Goal: Task Accomplishment & Management: Manage account settings

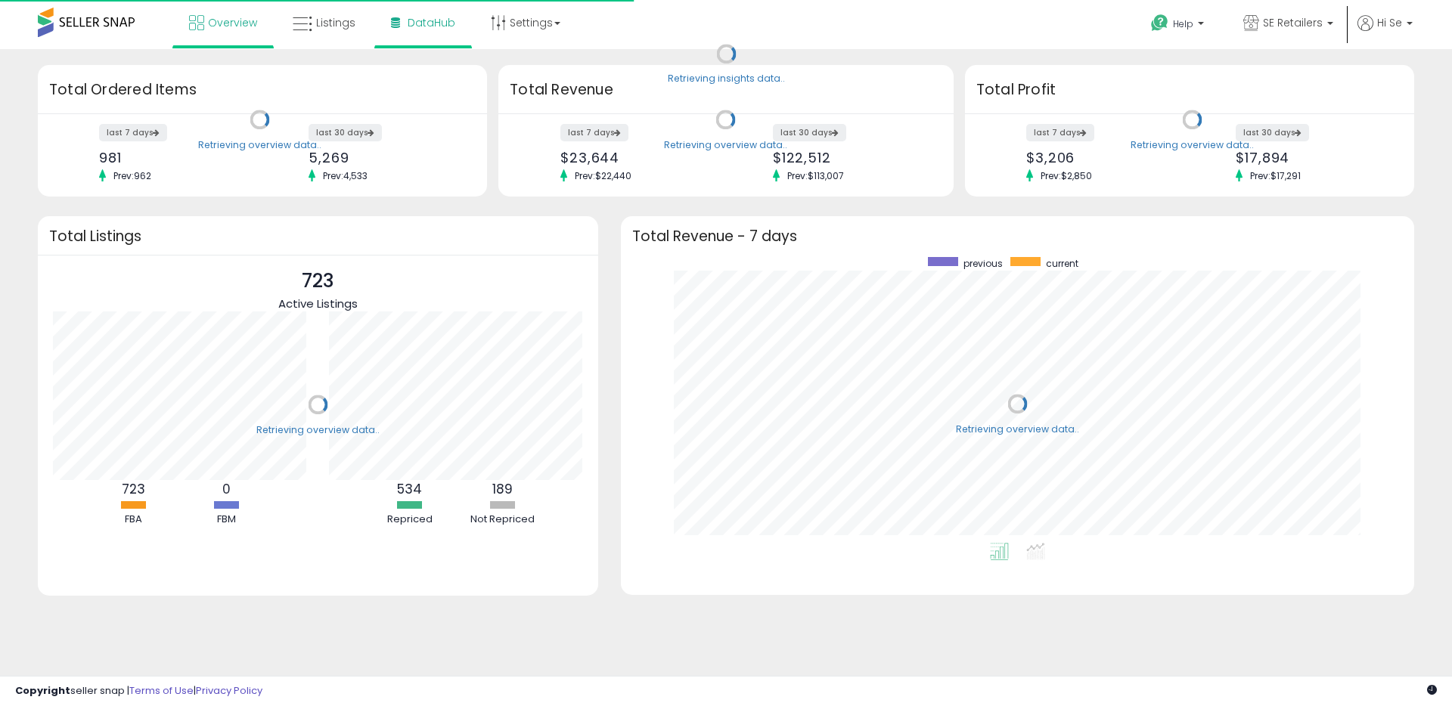
scroll to position [286, 763]
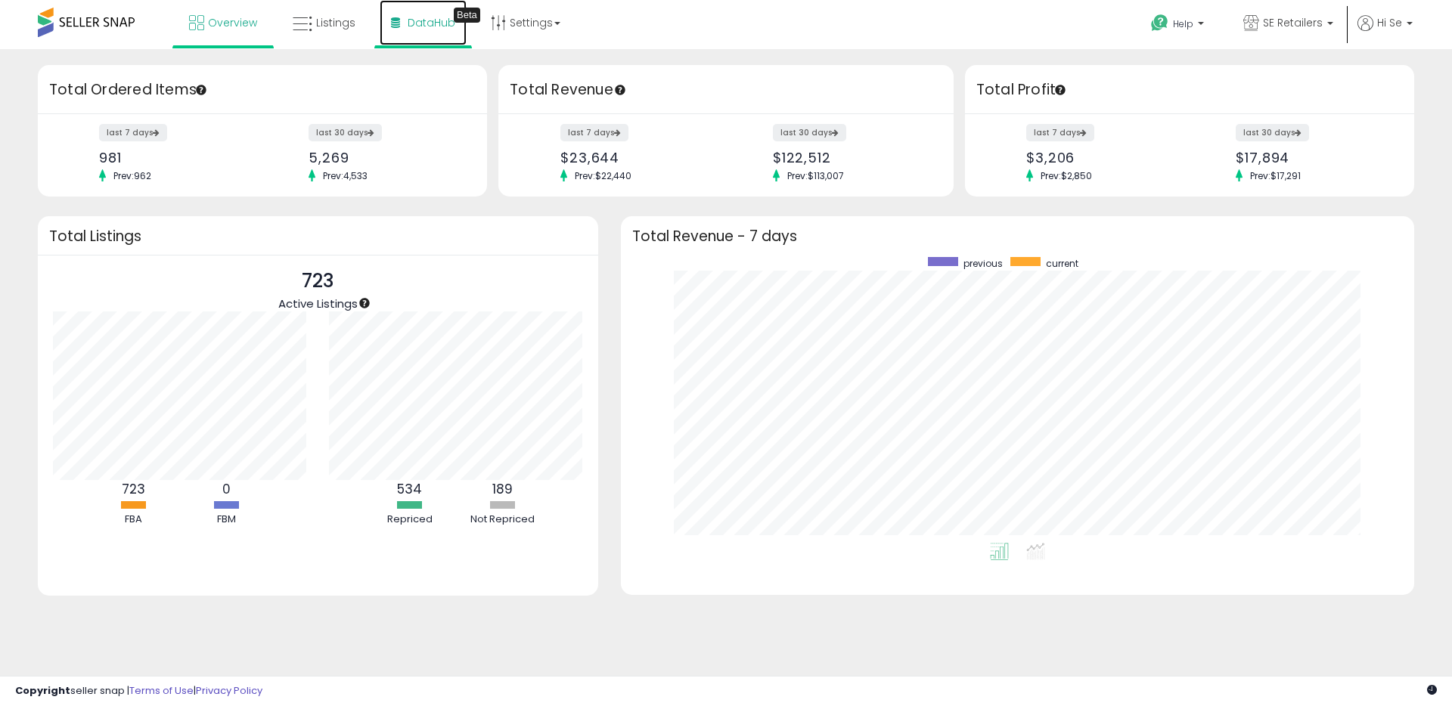
click at [452, 27] on link "DataHub Beta" at bounding box center [423, 22] width 87 height 45
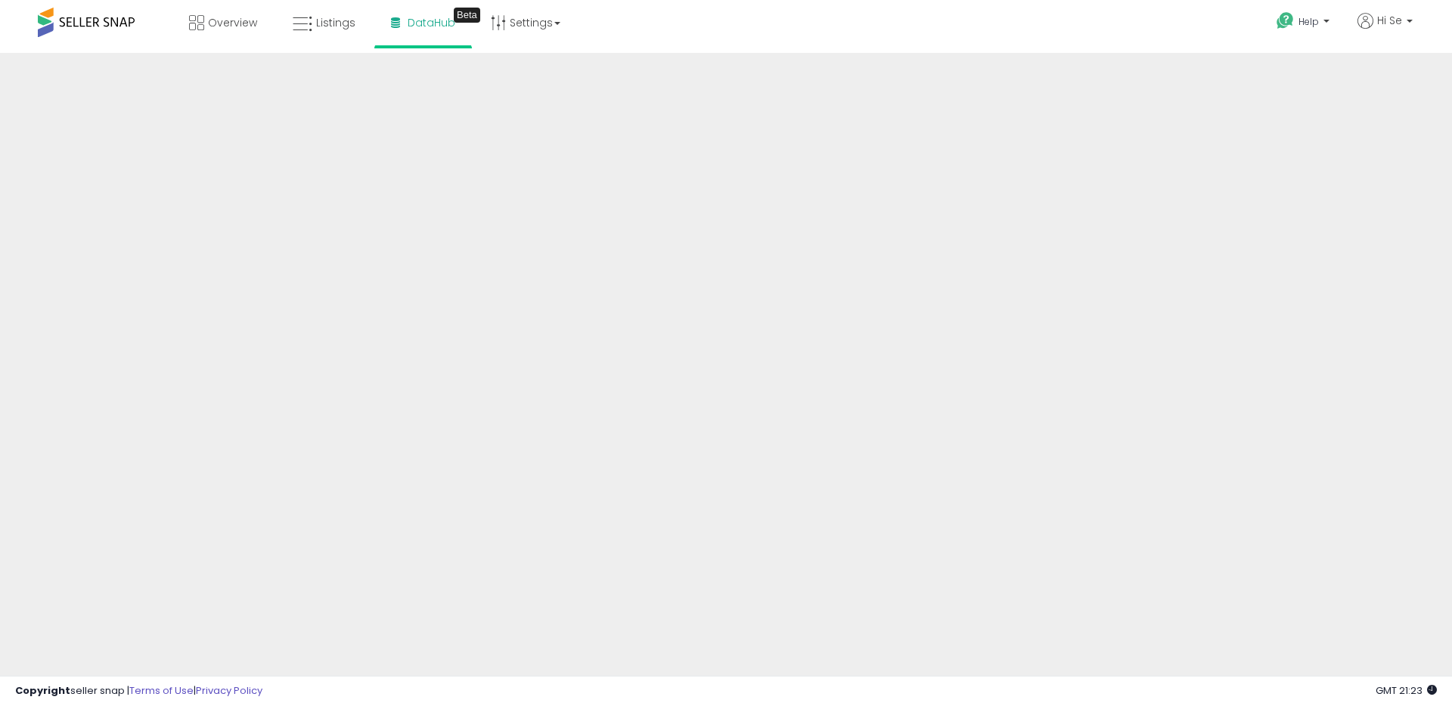
click at [1071, 23] on div "Help Contact Support Search Knowledge Hub Request a Feature Hi Se" at bounding box center [1189, 32] width 480 height 64
click at [331, 24] on span "Listings" at bounding box center [335, 22] width 39 height 15
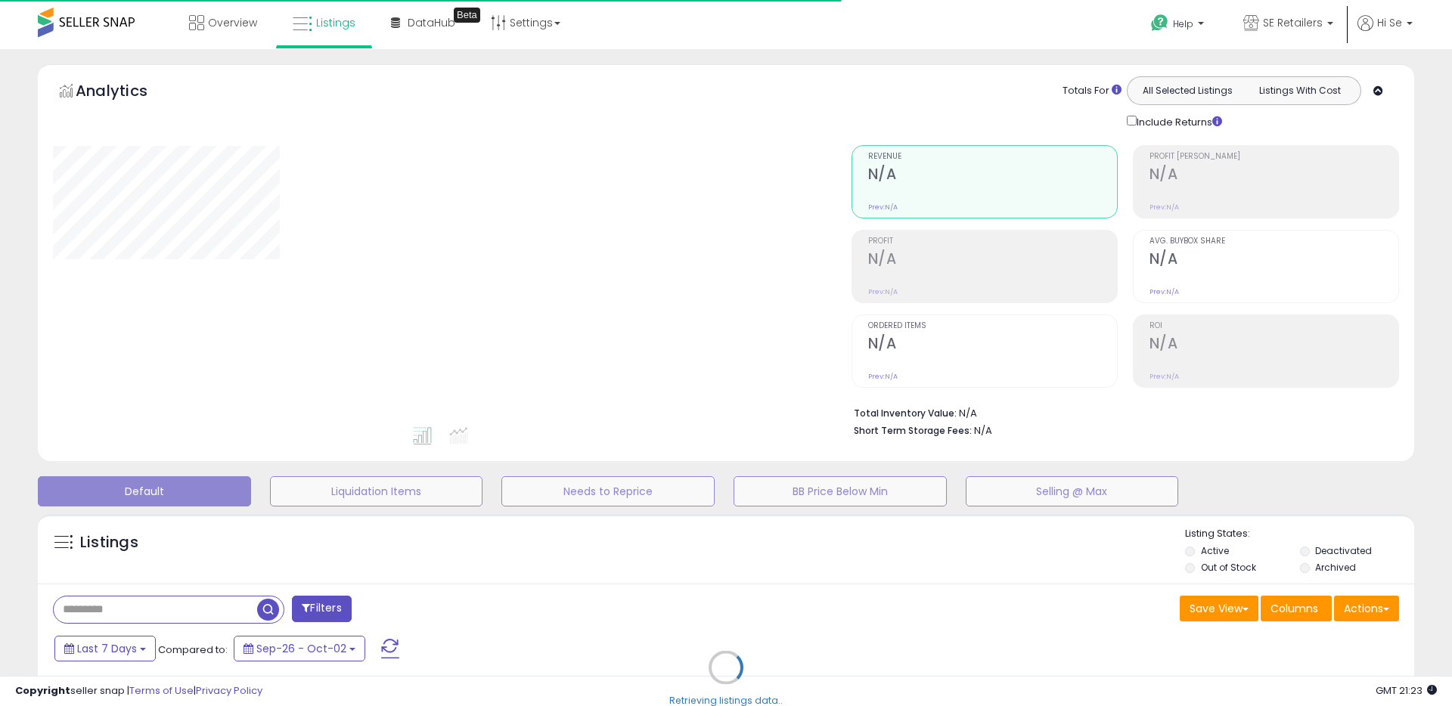
click at [882, 613] on div "Retrieving listings data.." at bounding box center [725, 679] width 1399 height 345
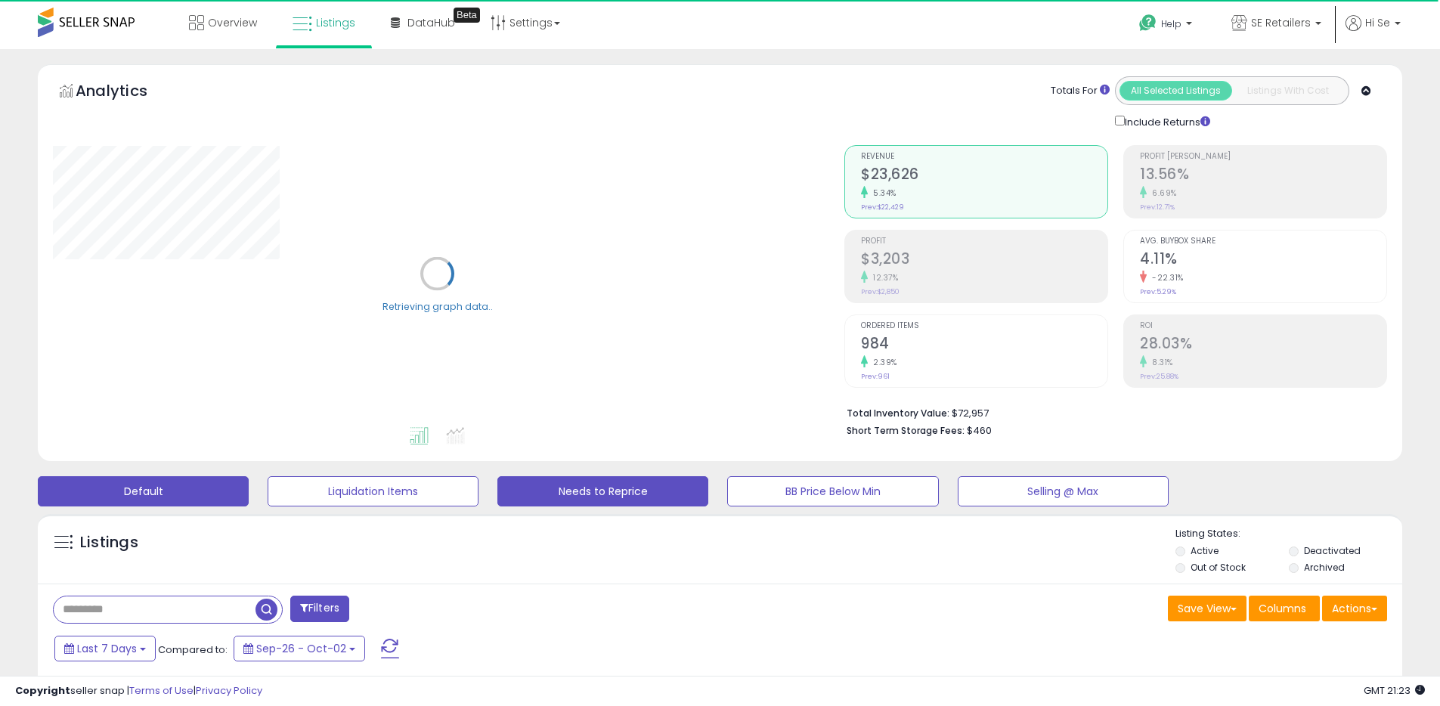
click at [627, 498] on button "Needs to Reprice" at bounding box center [603, 491] width 211 height 30
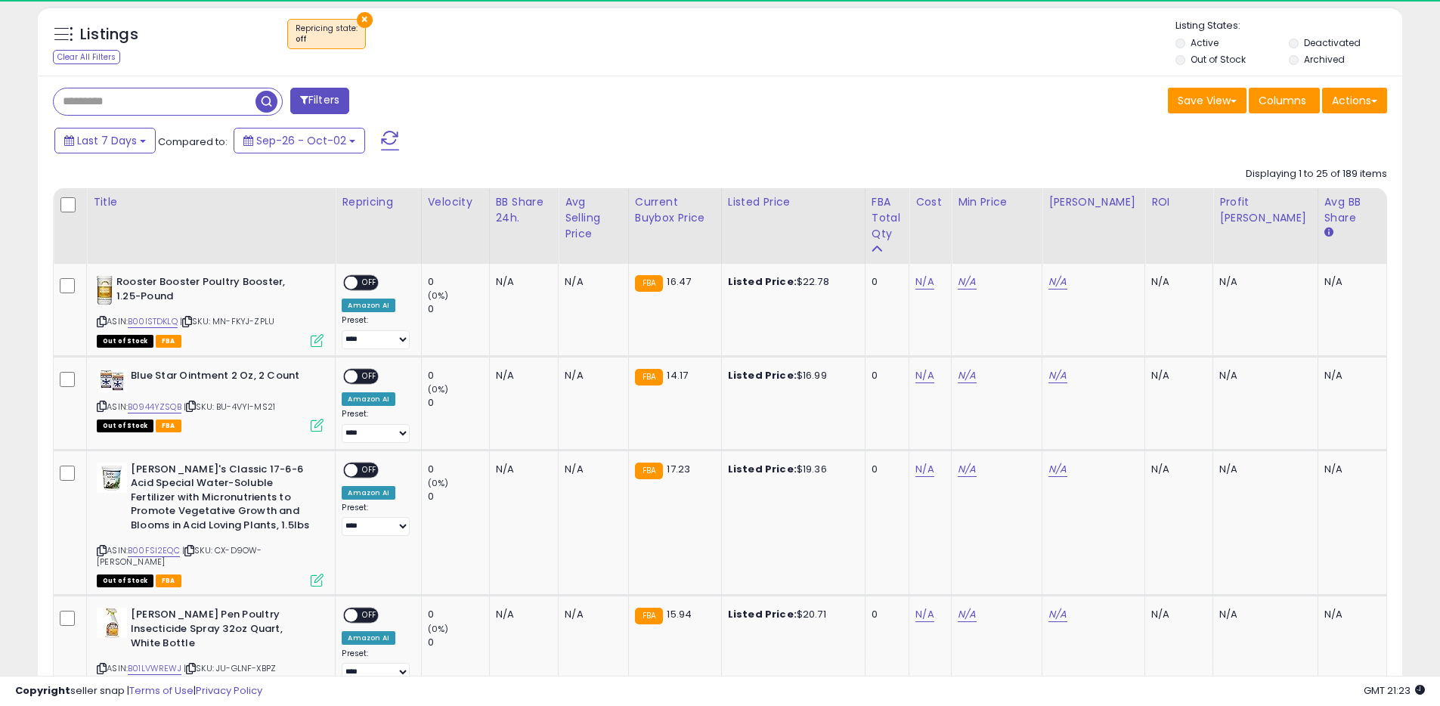
scroll to position [310, 792]
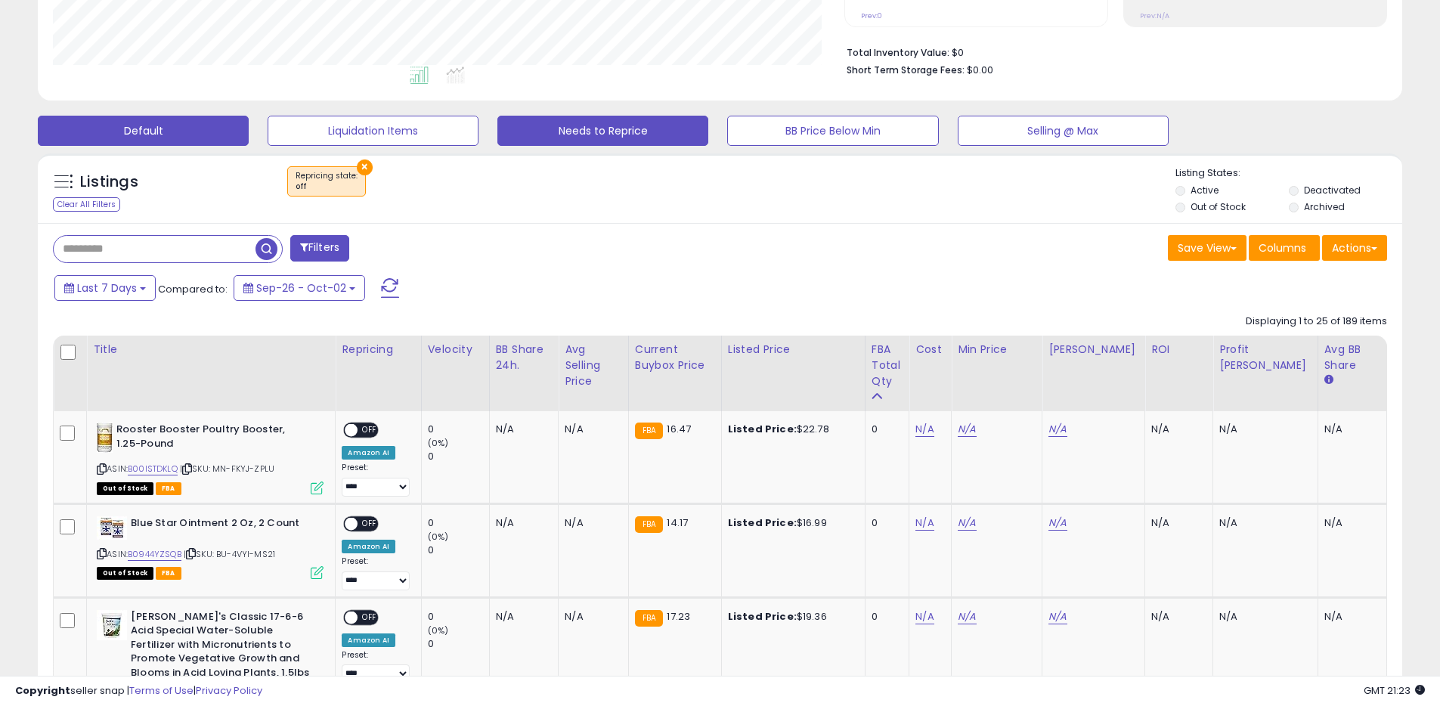
click at [178, 131] on button "Default" at bounding box center [143, 131] width 211 height 30
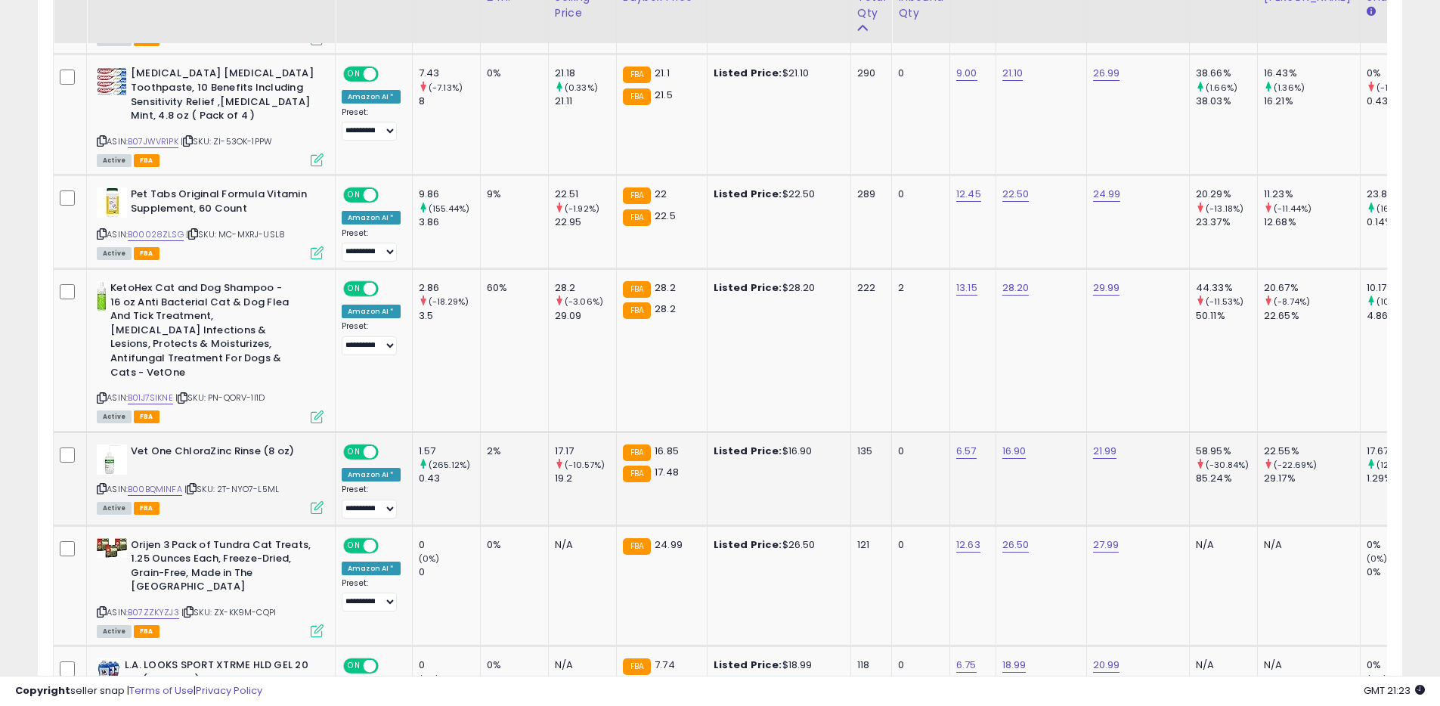
scroll to position [1393, 0]
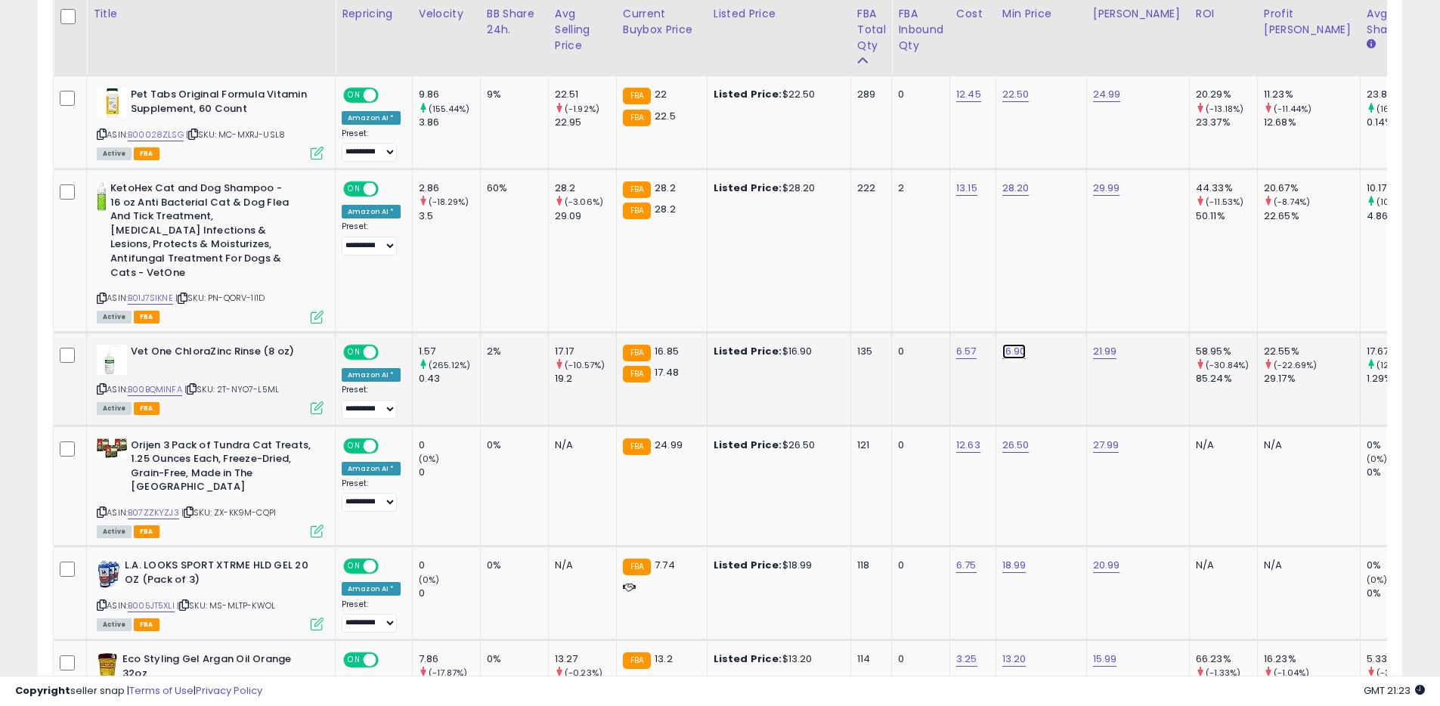
click at [1015, 344] on link "16.90" at bounding box center [1015, 351] width 24 height 15
type input "*****"
click button "submit" at bounding box center [1060, 298] width 26 height 23
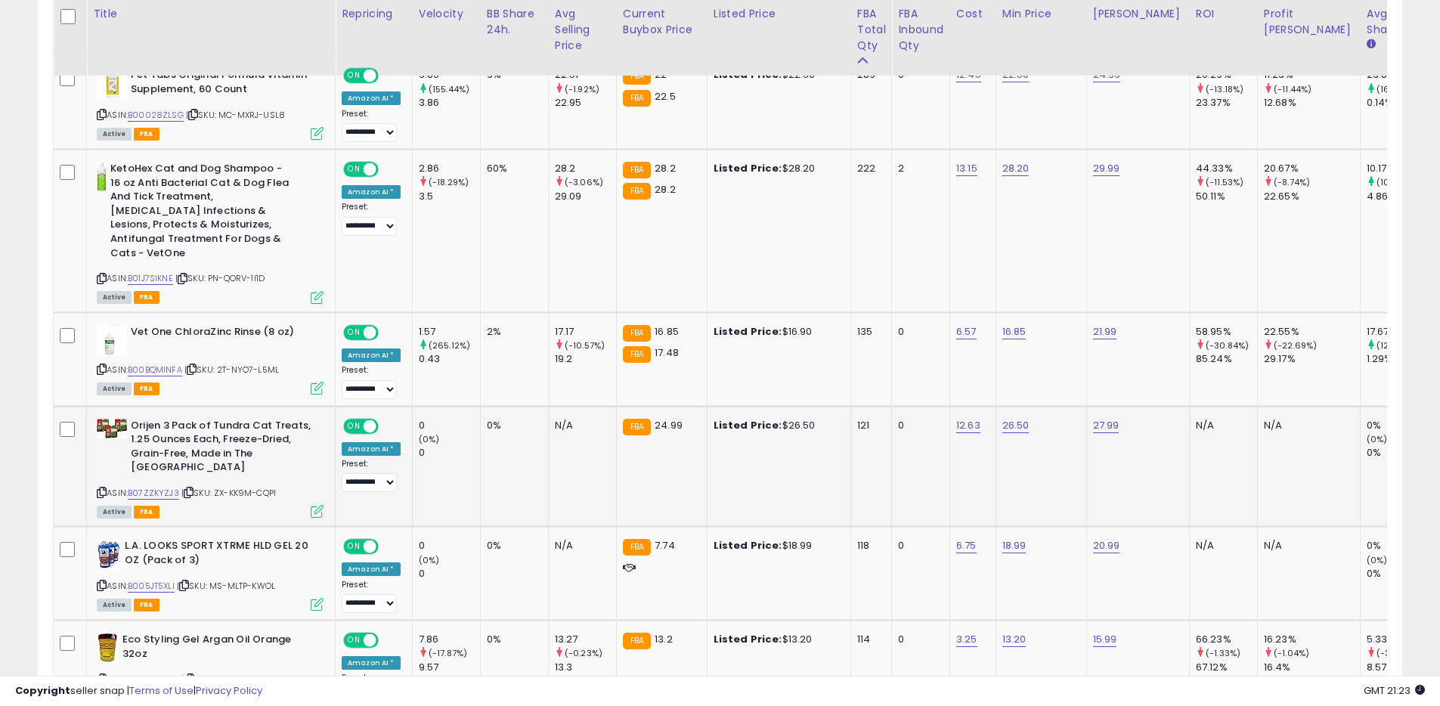
scroll to position [1423, 0]
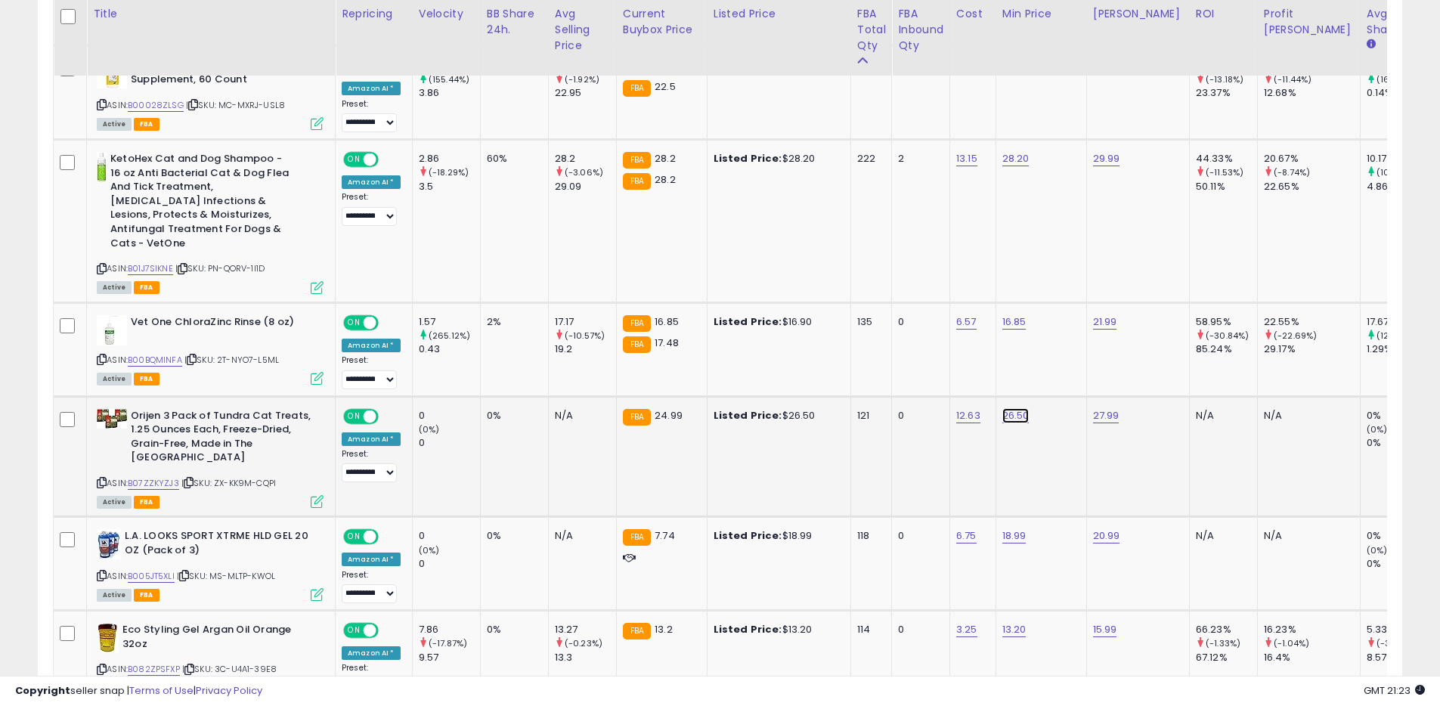
click at [1018, 408] on link "26.50" at bounding box center [1016, 415] width 27 height 15
drag, startPoint x: 994, startPoint y: 370, endPoint x: 885, endPoint y: 362, distance: 109.1
click at [160, 477] on link "B07ZZKYZJ3" at bounding box center [153, 483] width 51 height 13
drag, startPoint x: 975, startPoint y: 364, endPoint x: 883, endPoint y: 361, distance: 91.5
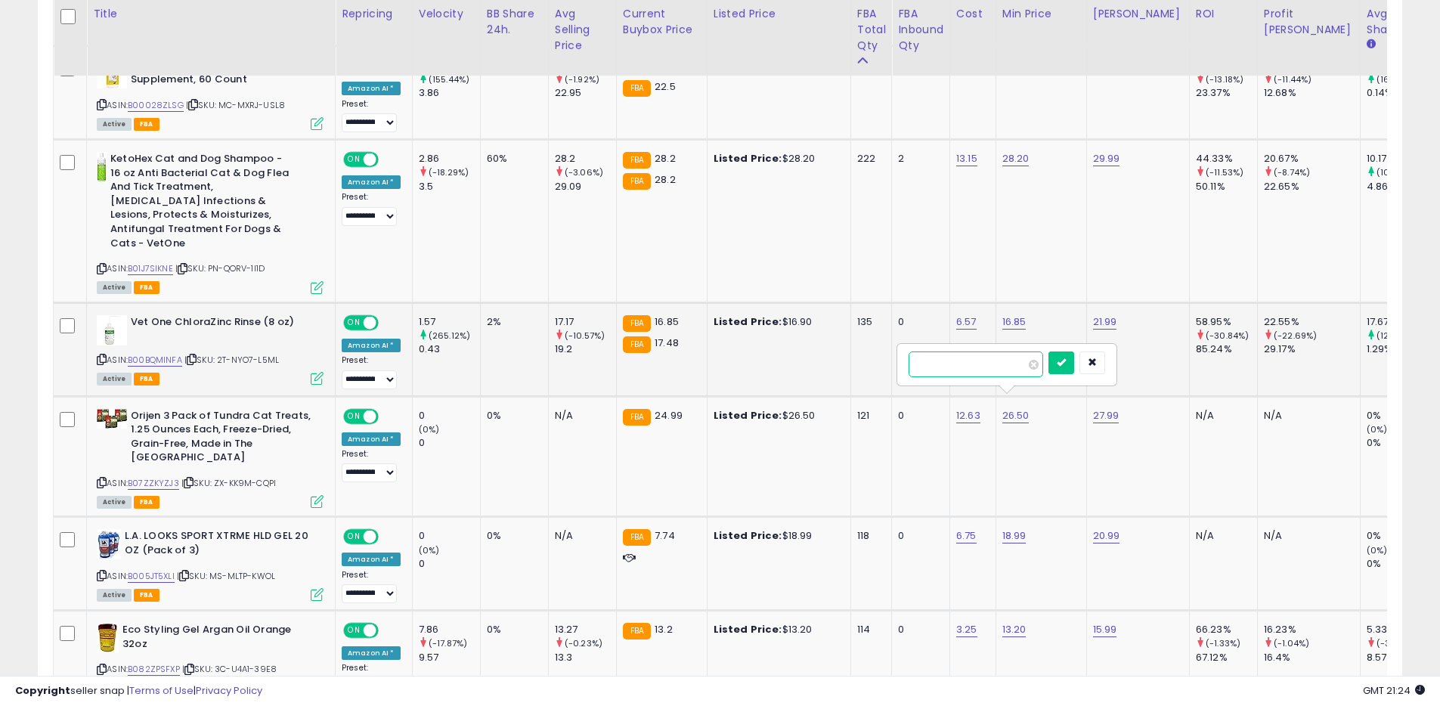
type input "*****"
click button "submit" at bounding box center [1062, 363] width 26 height 23
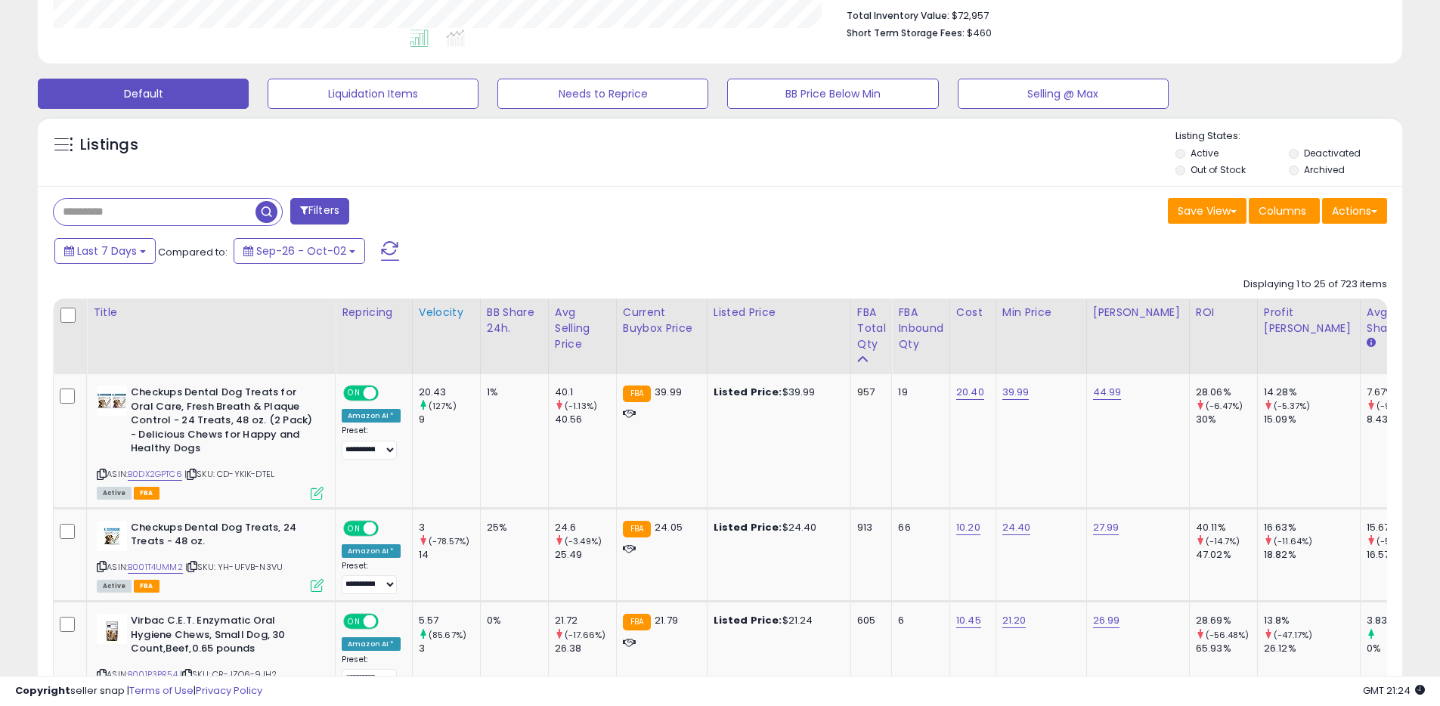
scroll to position [0, 0]
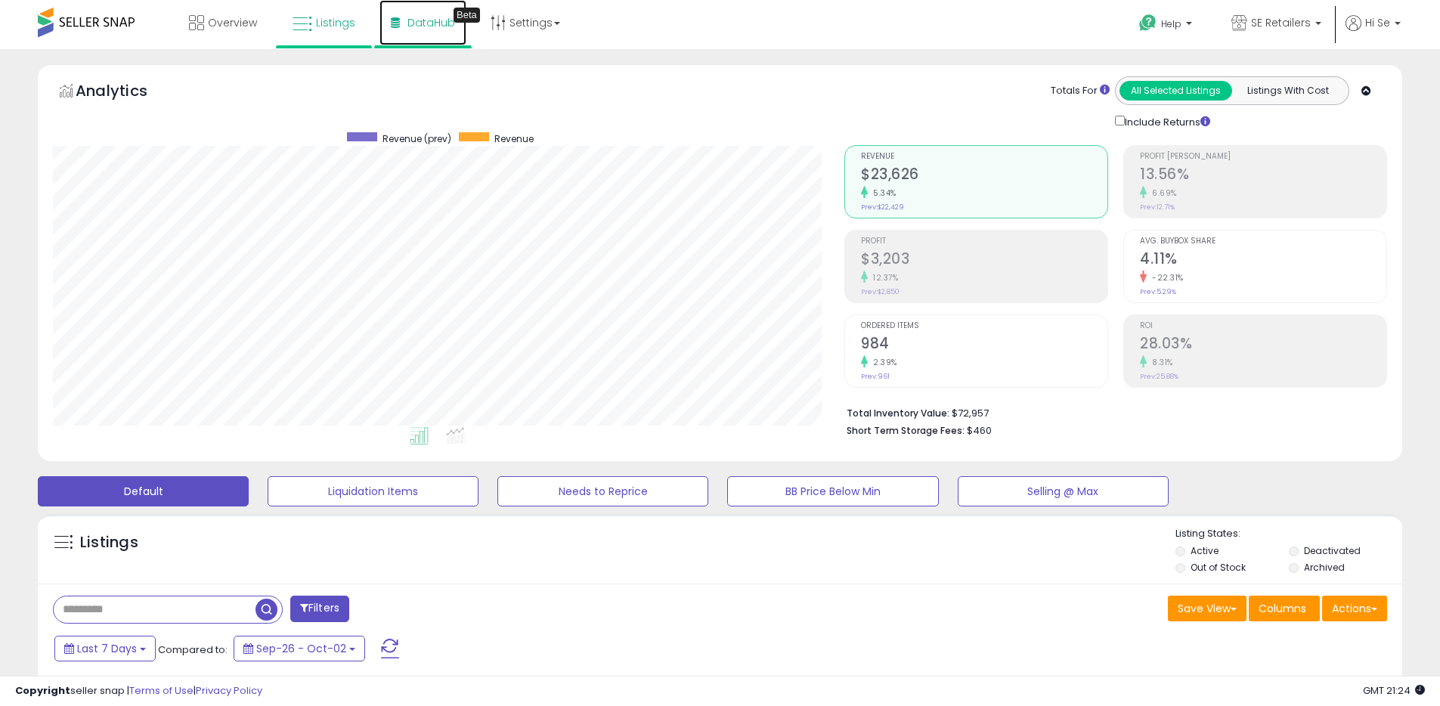
click at [435, 13] on link "DataHub Beta" at bounding box center [423, 22] width 87 height 45
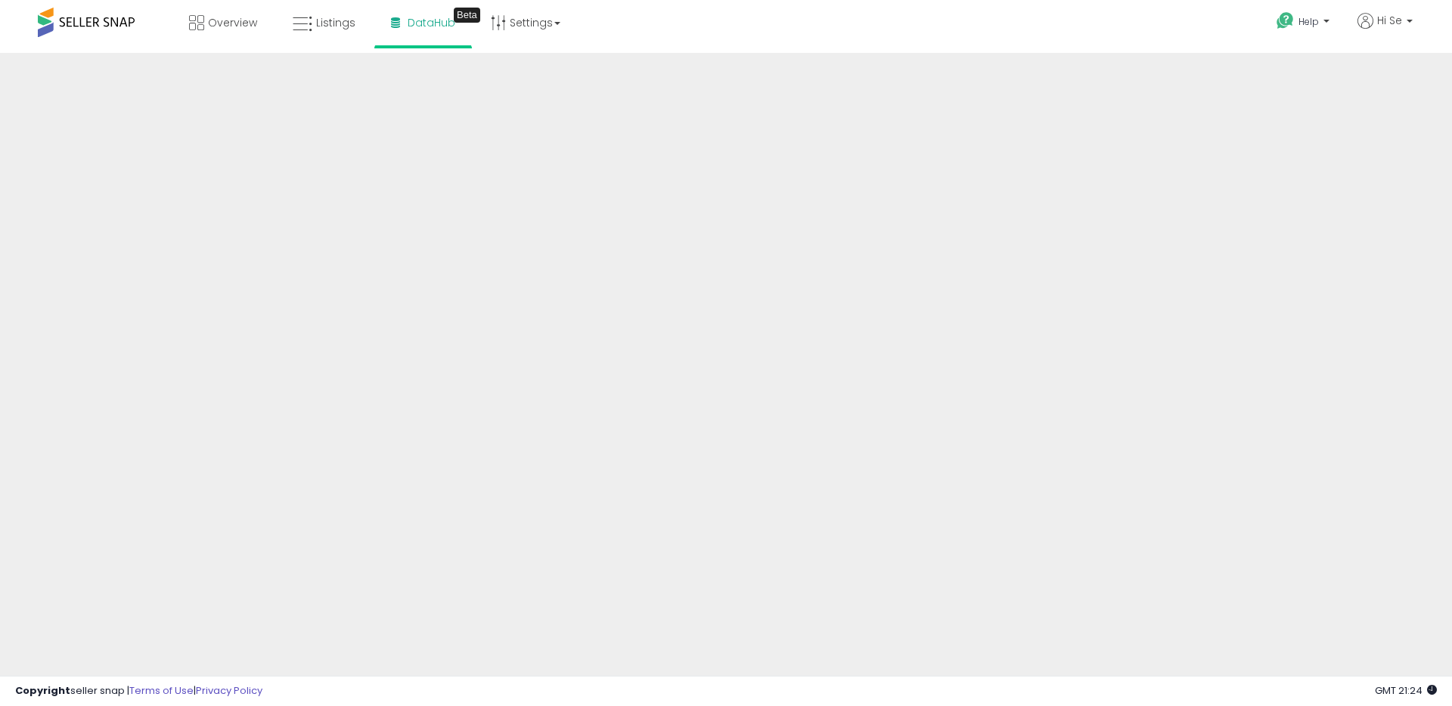
click at [768, 47] on div "Overview Listings Beta" at bounding box center [469, 32] width 960 height 64
click at [337, 17] on span "Listings" at bounding box center [335, 22] width 39 height 15
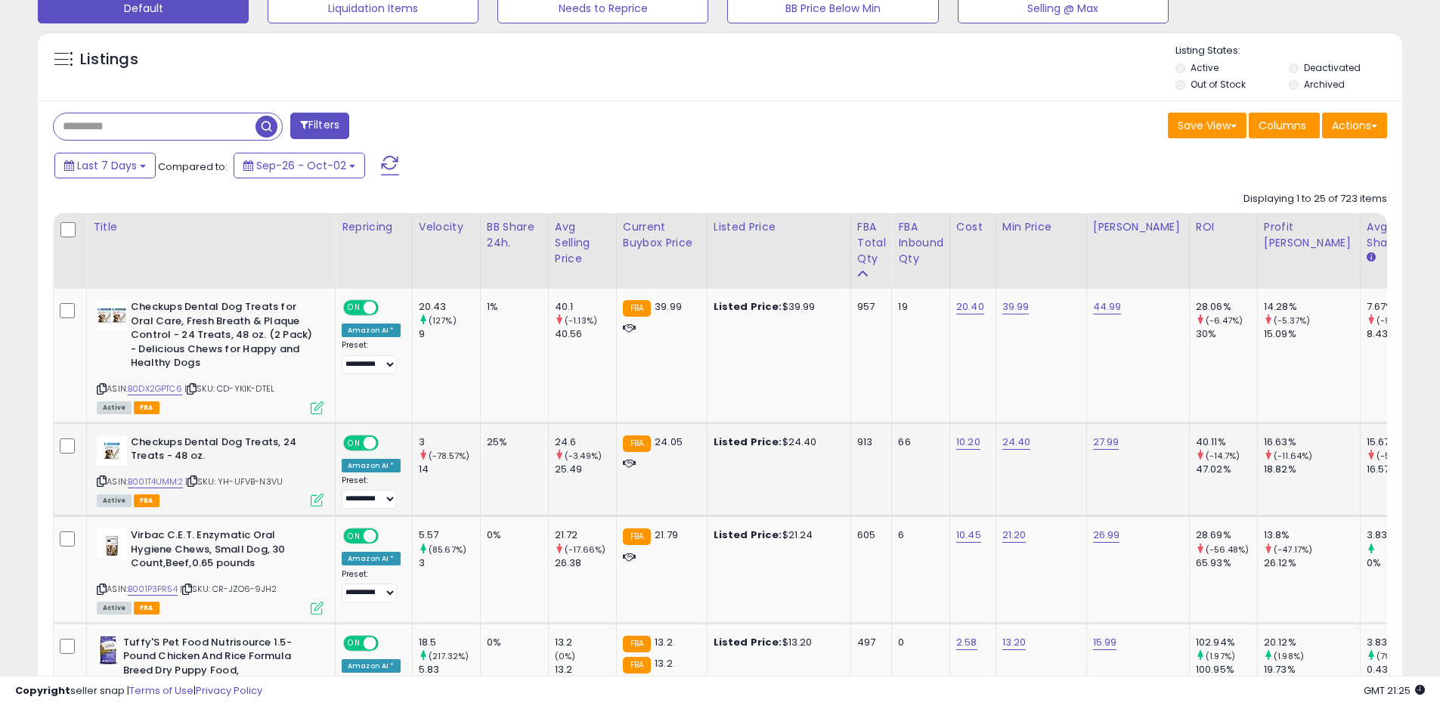
scroll to position [493, 0]
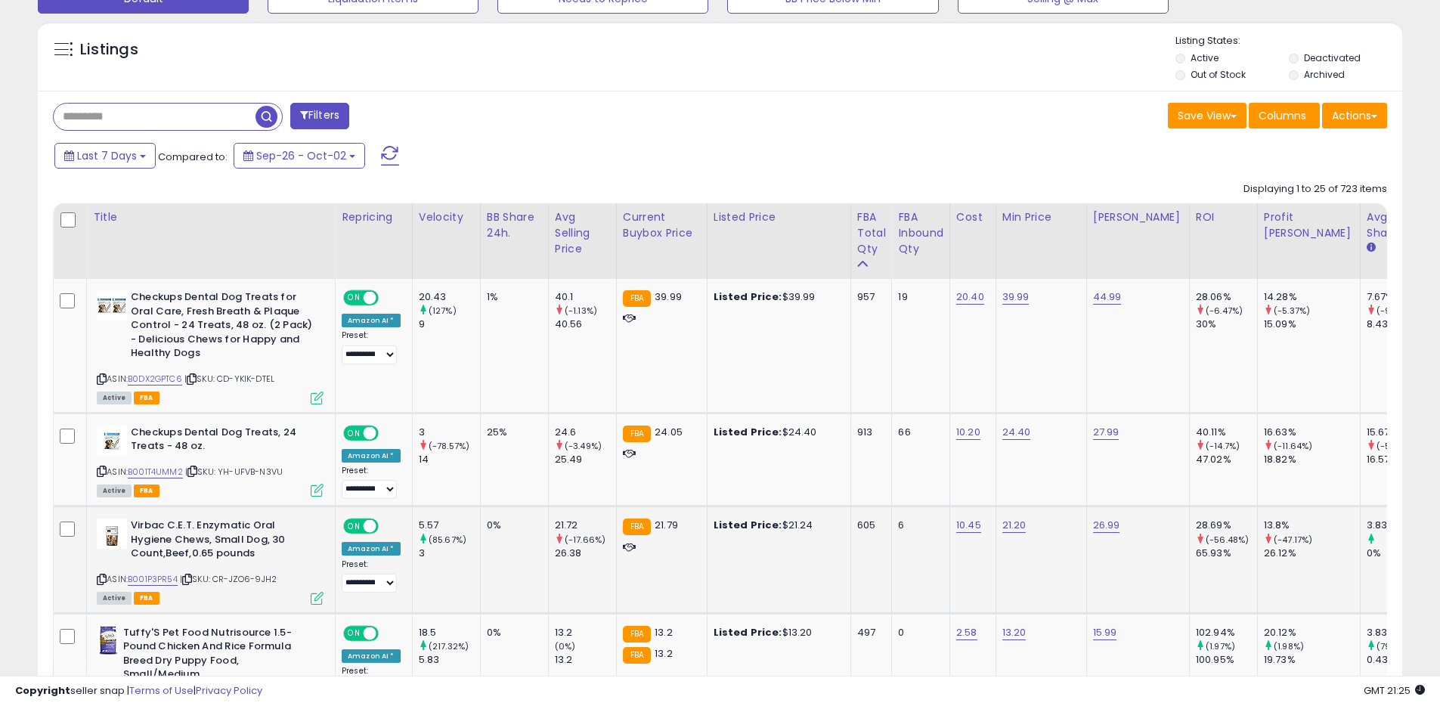
click at [1021, 521] on div "21.20" at bounding box center [1039, 526] width 73 height 14
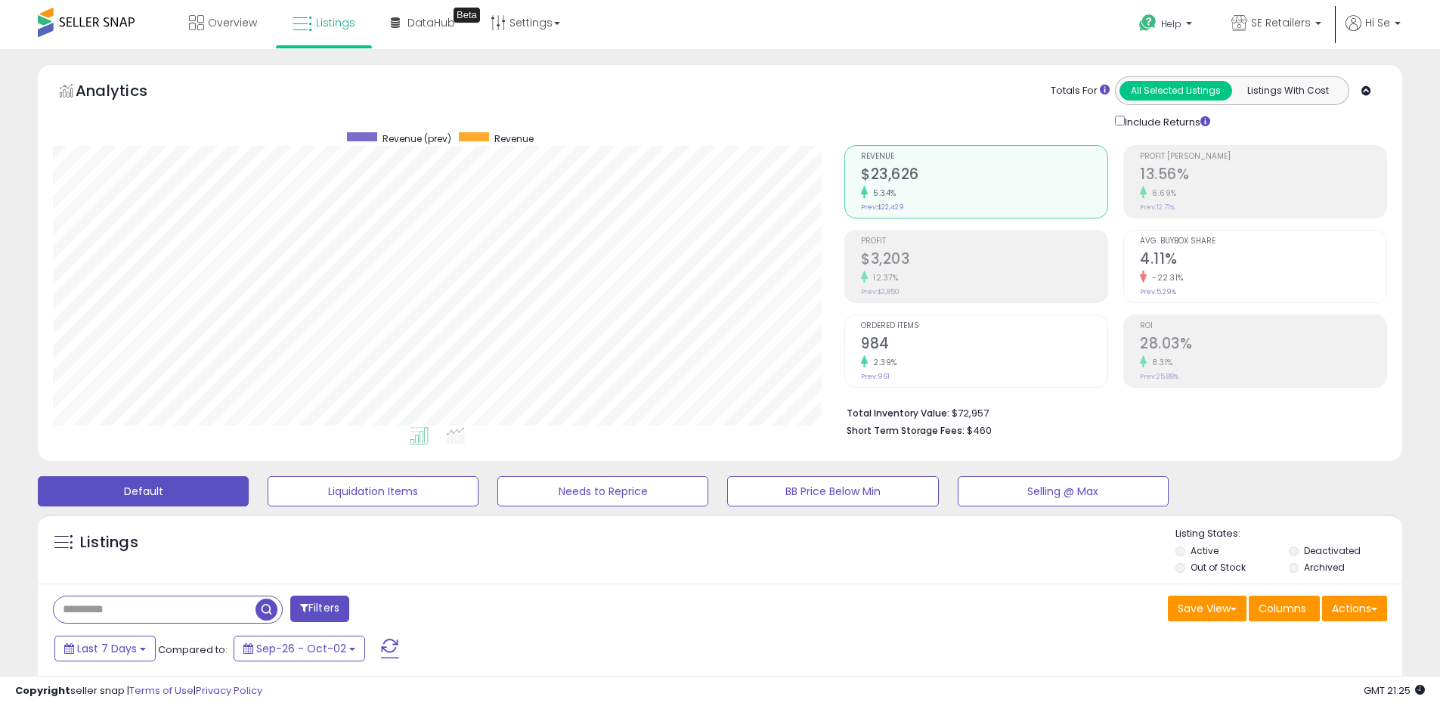
click at [1395, 14] on ul "Help Contact Support Search Knowledge Hub Request a Feature API Documentation H…" at bounding box center [1264, 24] width 284 height 49
click at [1388, 25] on span "Hi Se" at bounding box center [1377, 22] width 25 height 15
click at [1369, 158] on link "Logout" at bounding box center [1366, 160] width 33 height 14
